Goal: Obtain resource: Download file/media

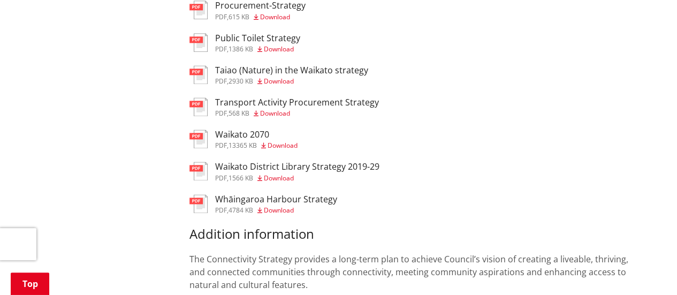
scroll to position [713, 0]
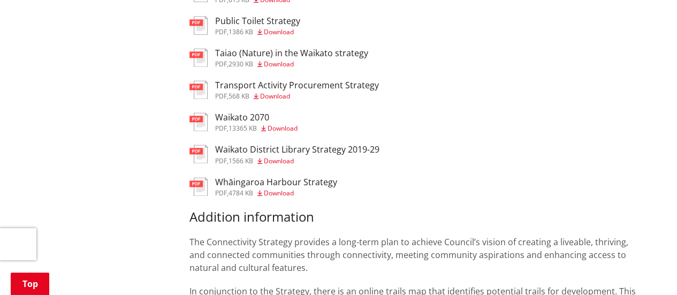
click at [280, 133] on span "Download" at bounding box center [282, 128] width 30 height 9
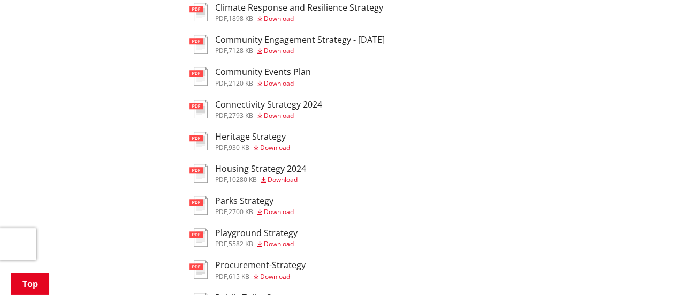
scroll to position [428, 0]
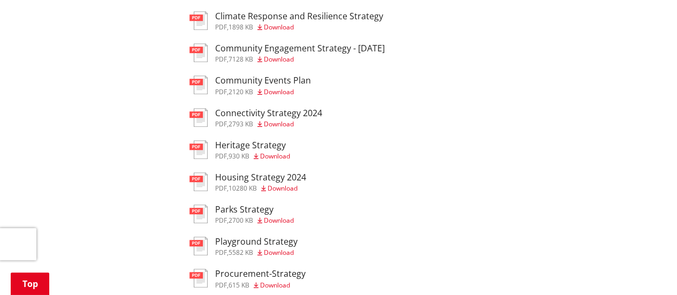
click at [313, 115] on h3 "Connectivity Strategy 2024" at bounding box center [268, 113] width 107 height 10
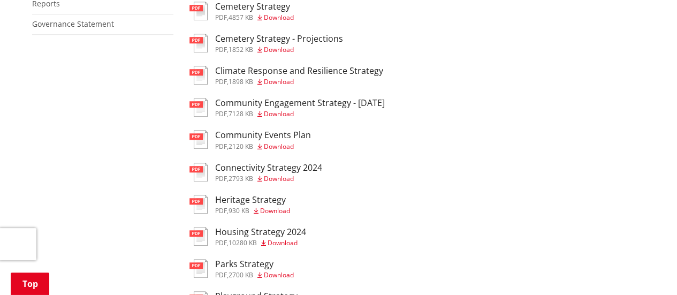
scroll to position [356, 0]
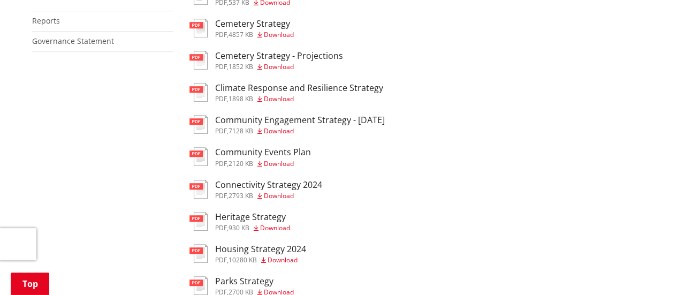
click at [361, 125] on h3 "Community Engagement Strategy - [DATE]" at bounding box center [300, 120] width 170 height 10
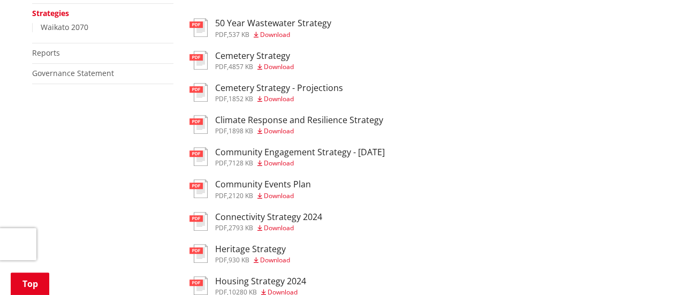
scroll to position [285, 0]
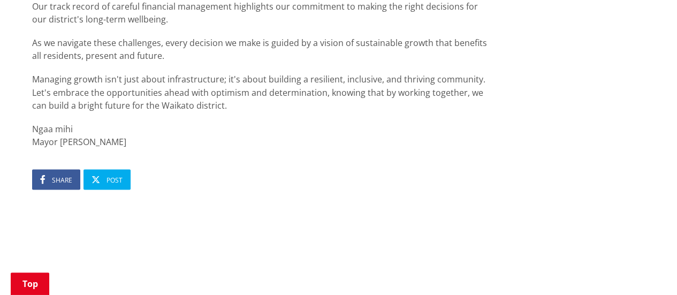
scroll to position [856, 0]
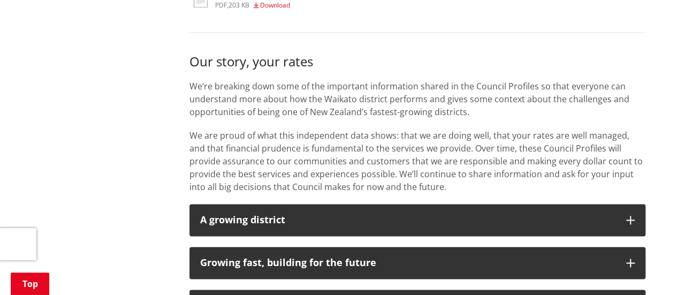
scroll to position [784, 0]
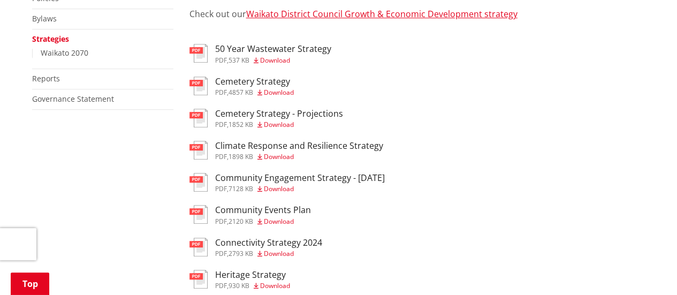
scroll to position [142, 0]
